Goal: Task Accomplishment & Management: Manage account settings

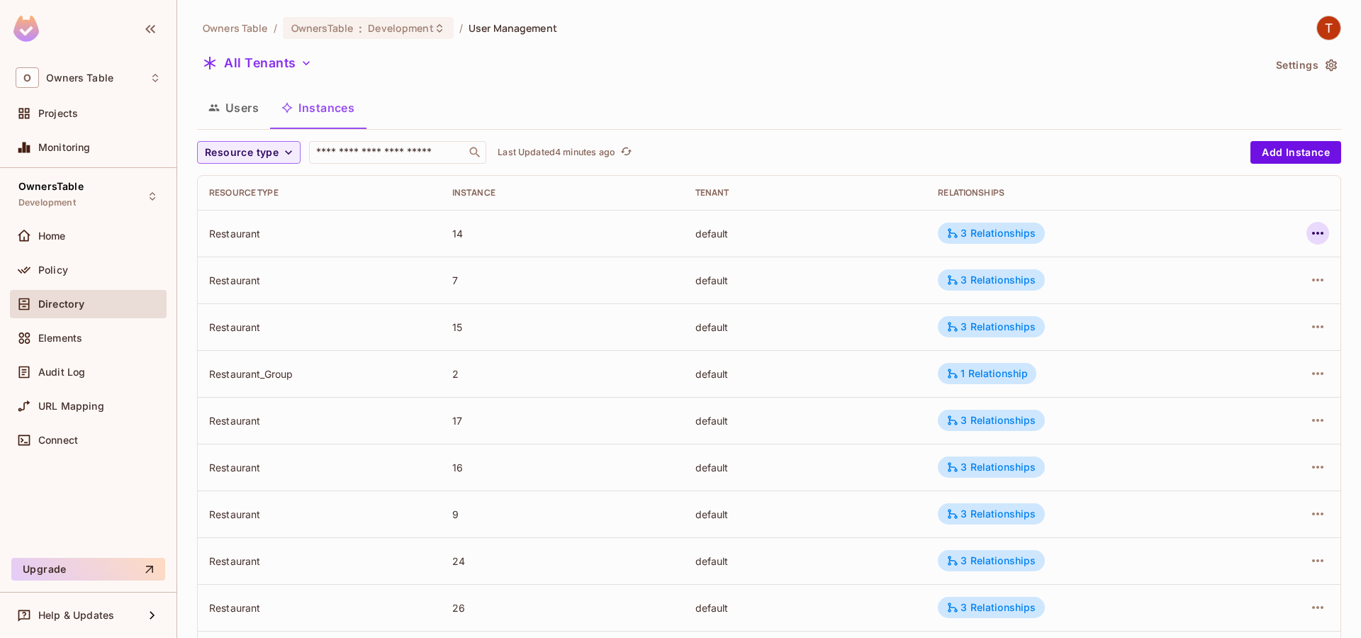
click at [1317, 233] on icon "button" at bounding box center [1317, 233] width 11 height 3
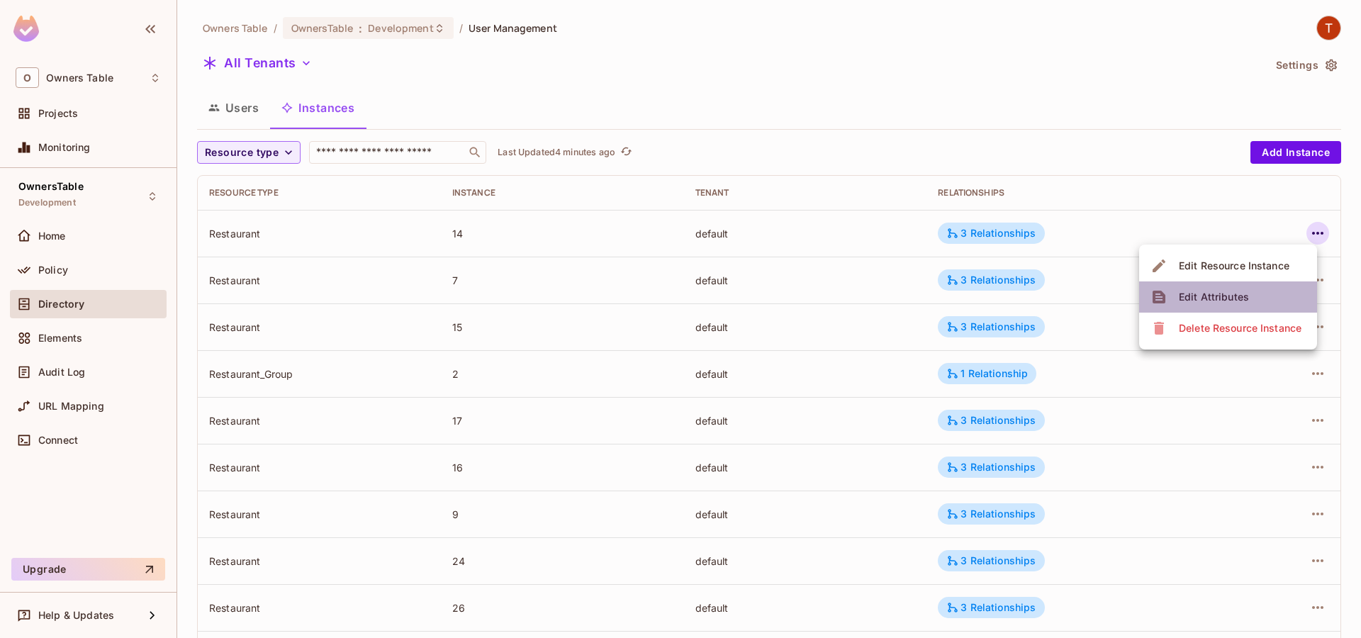
click at [1236, 290] on div "Edit Attributes" at bounding box center [1214, 297] width 70 height 14
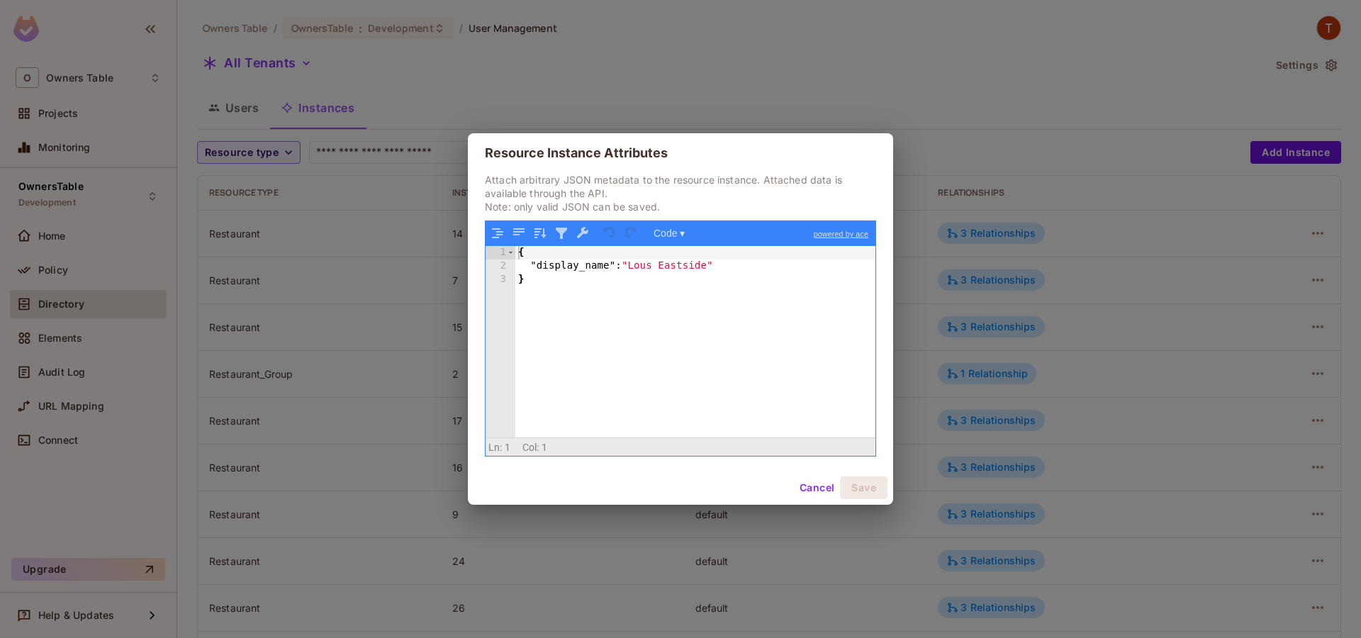
click at [847, 96] on div "Resource Instance Attributes Attach arbitrary JSON metadata to the resource ins…" at bounding box center [680, 319] width 1361 height 638
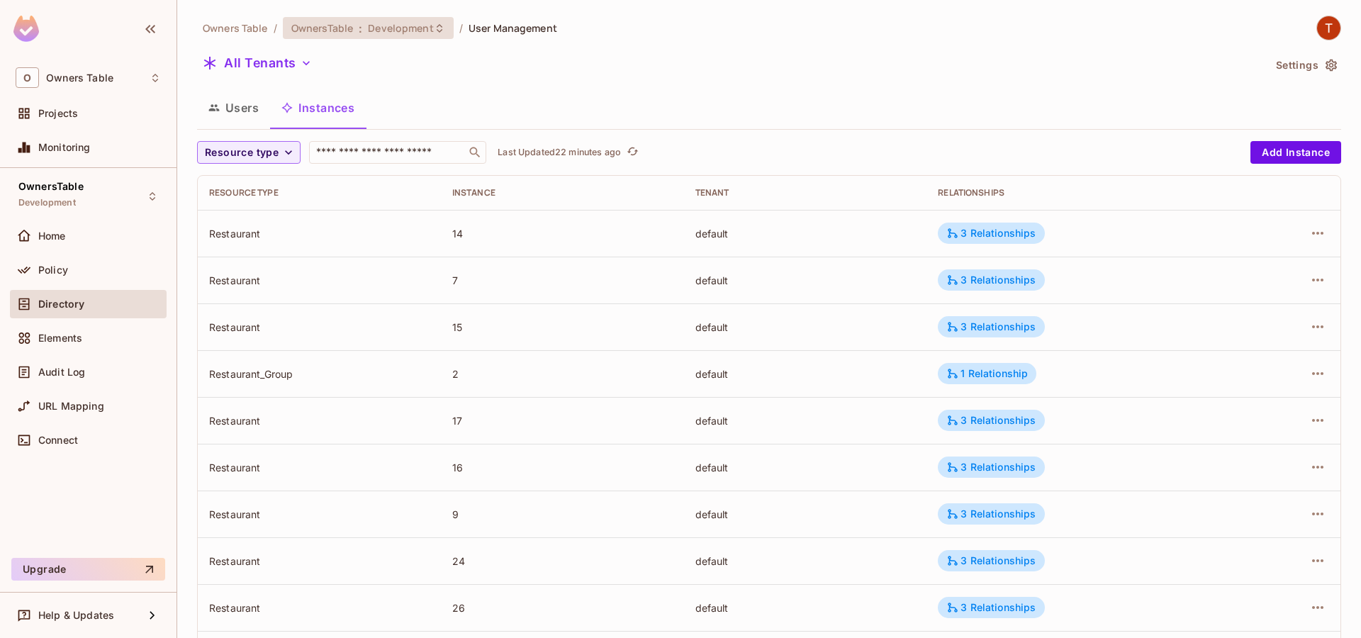
click at [371, 28] on span "Development" at bounding box center [400, 27] width 65 height 13
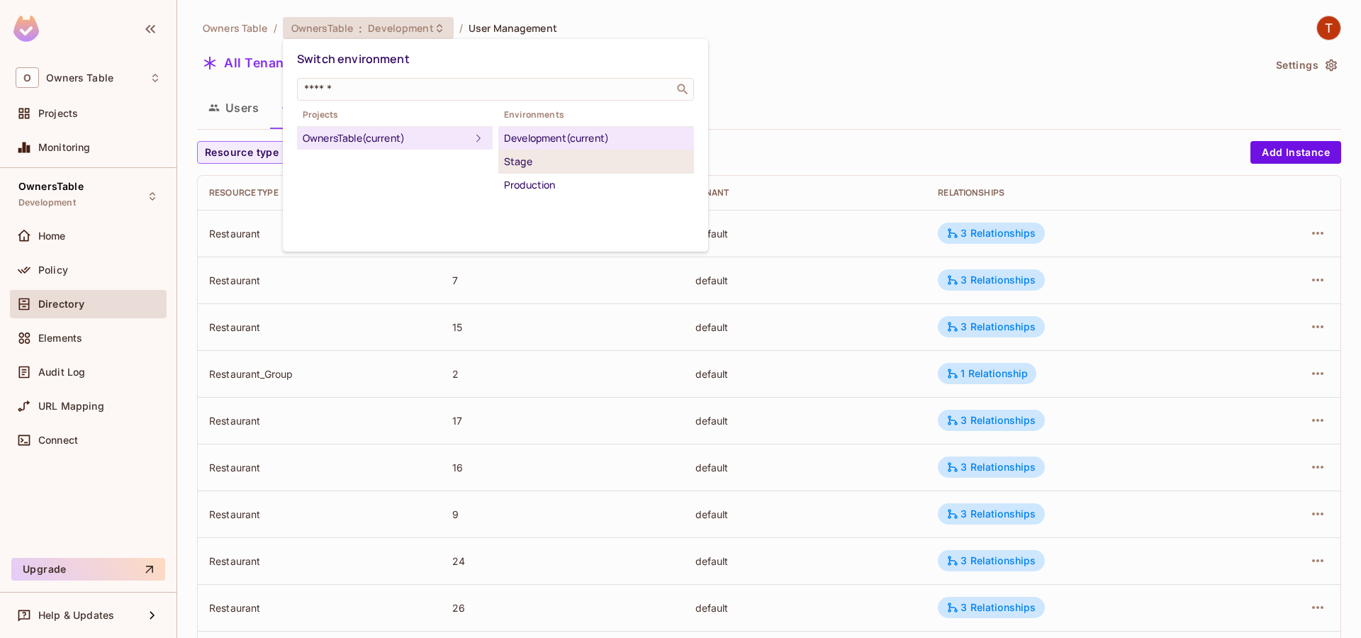
click at [568, 164] on div "Stage" at bounding box center [596, 161] width 184 height 17
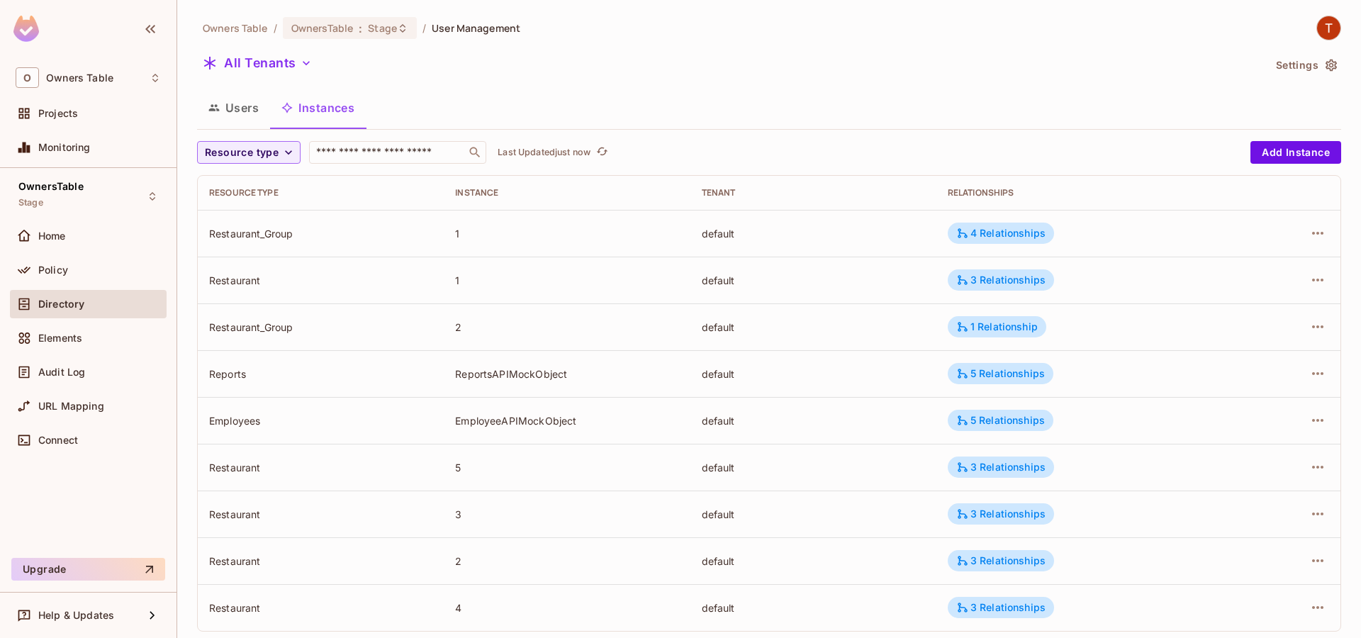
scroll to position [25, 0]
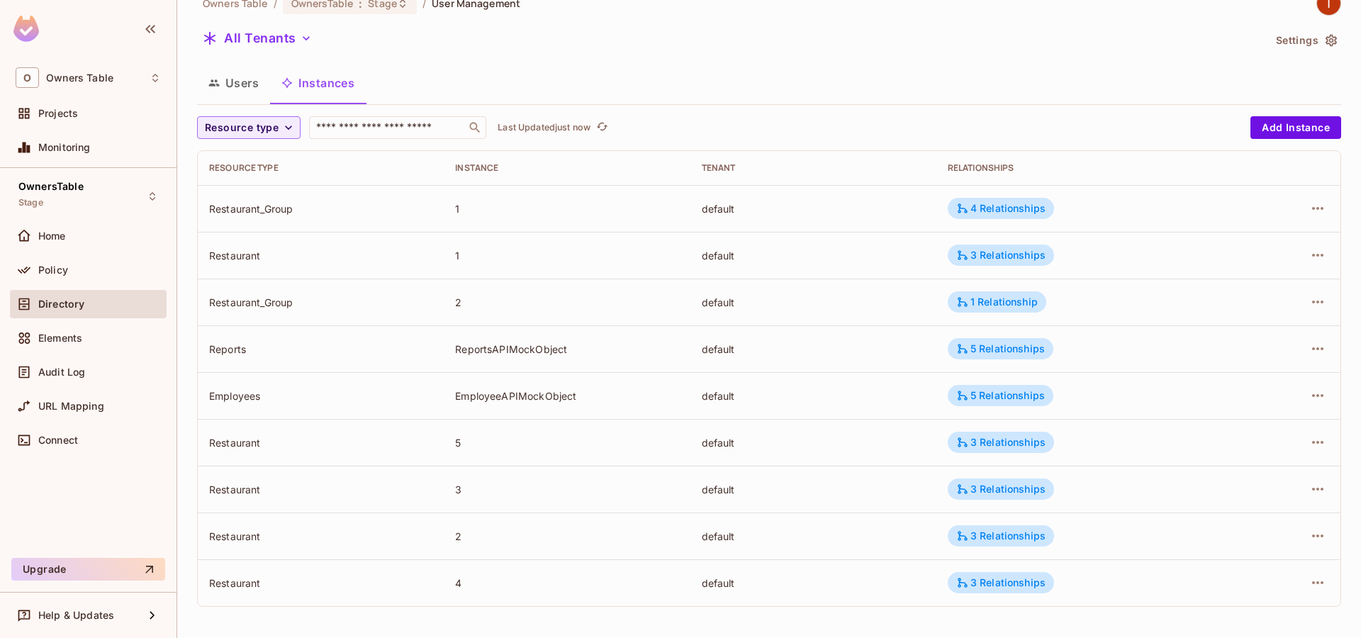
click at [797, 80] on div "Users Instances" at bounding box center [769, 82] width 1144 height 35
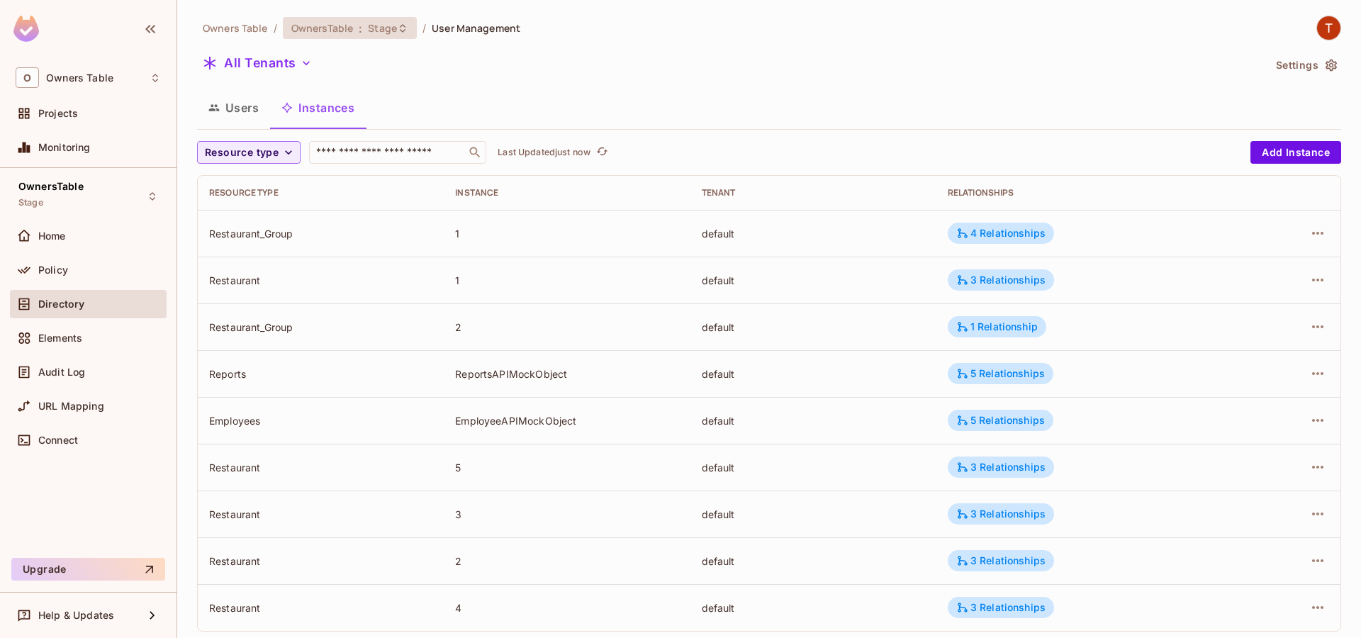
click at [337, 24] on span "OwnersTable" at bounding box center [322, 27] width 62 height 13
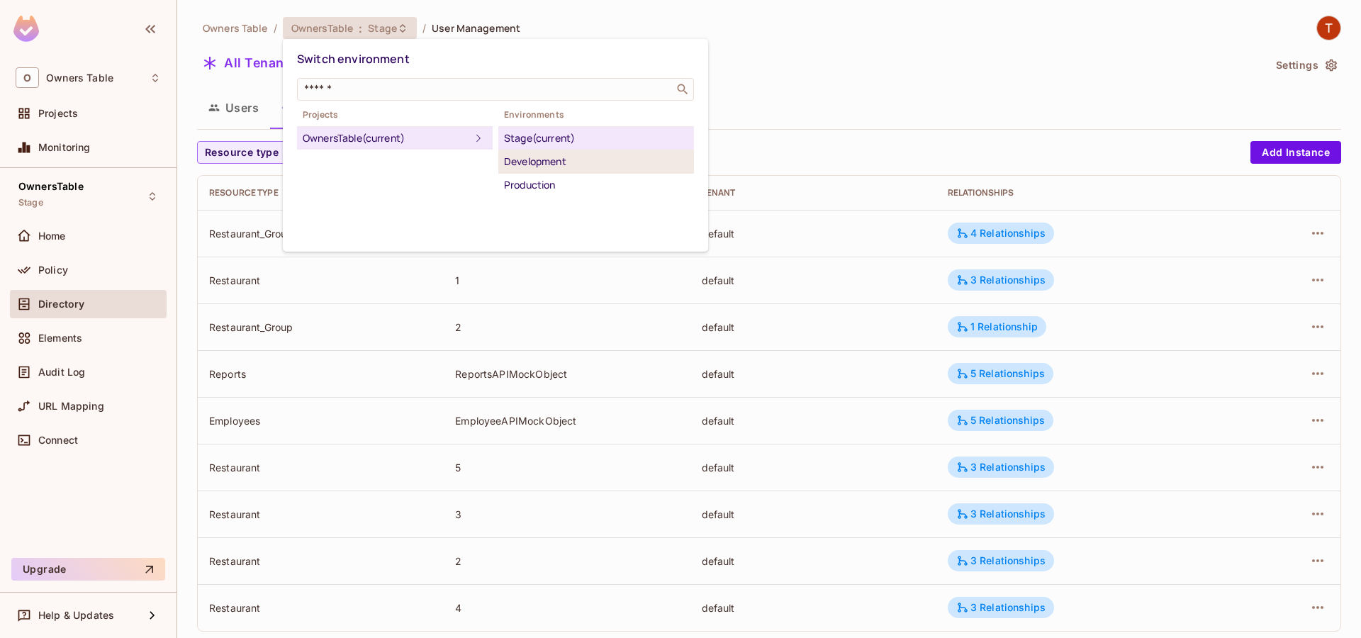
click at [532, 166] on div "Development" at bounding box center [596, 161] width 184 height 17
